Goal: Task Accomplishment & Management: Manage account settings

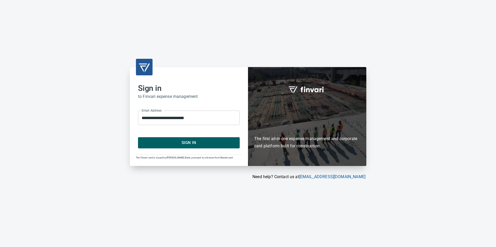
click at [188, 143] on span "Sign In" at bounding box center [189, 142] width 90 height 7
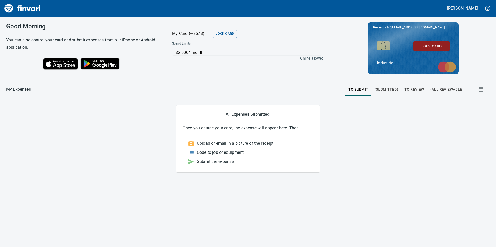
click at [406, 88] on span "To Review" at bounding box center [414, 89] width 20 height 6
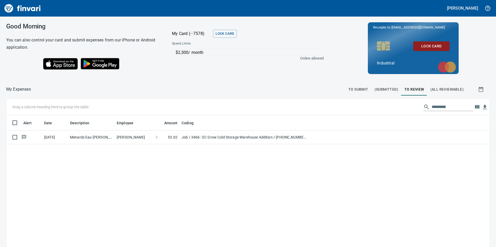
scroll to position [186, 476]
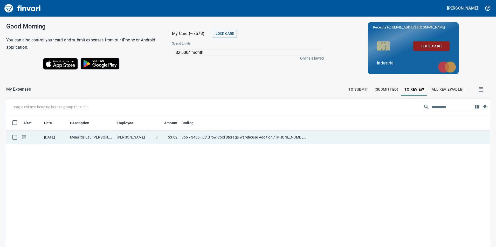
click at [126, 139] on td "Chett Holum" at bounding box center [134, 138] width 39 height 14
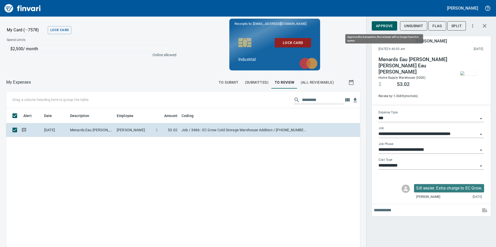
scroll to position [186, 346]
click at [381, 25] on span "Approve" at bounding box center [384, 26] width 17 height 6
